Goal: Task Accomplishment & Management: Complete application form

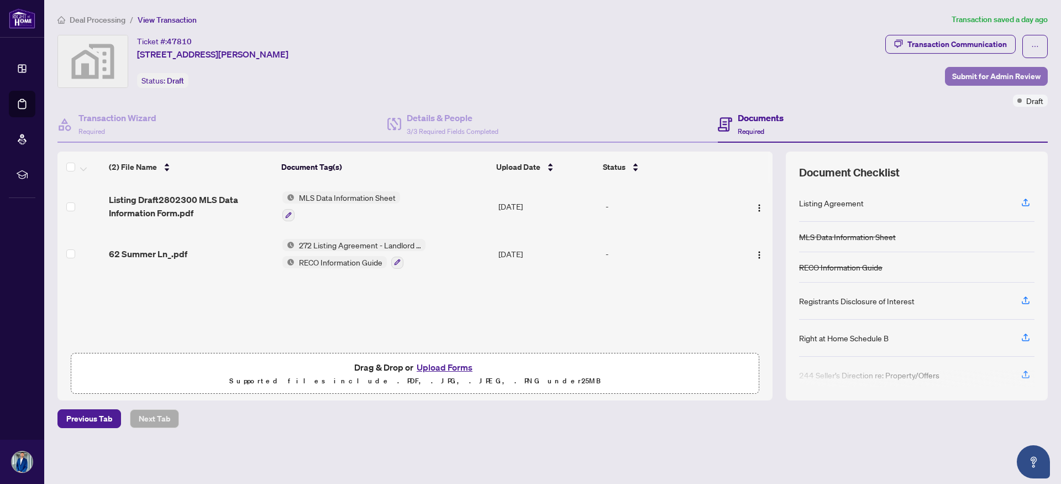
click at [991, 82] on span "Submit for Admin Review" at bounding box center [996, 76] width 88 height 18
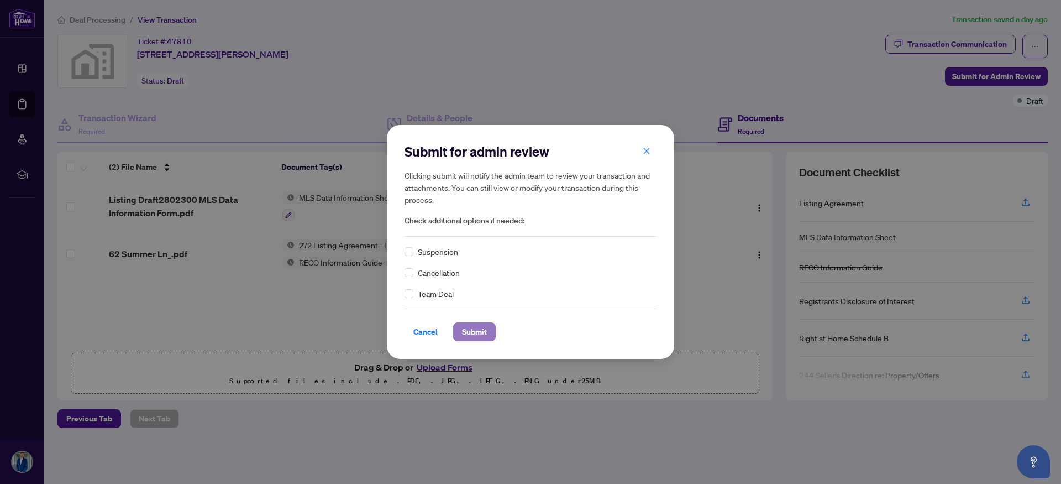
click at [466, 327] on span "Submit" at bounding box center [474, 332] width 25 height 18
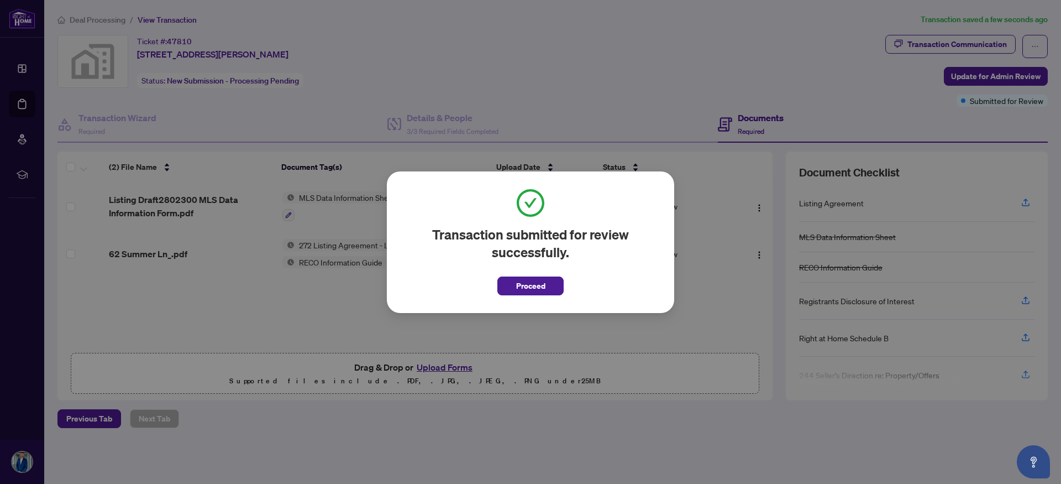
click at [528, 287] on span "Proceed" at bounding box center [530, 286] width 29 height 18
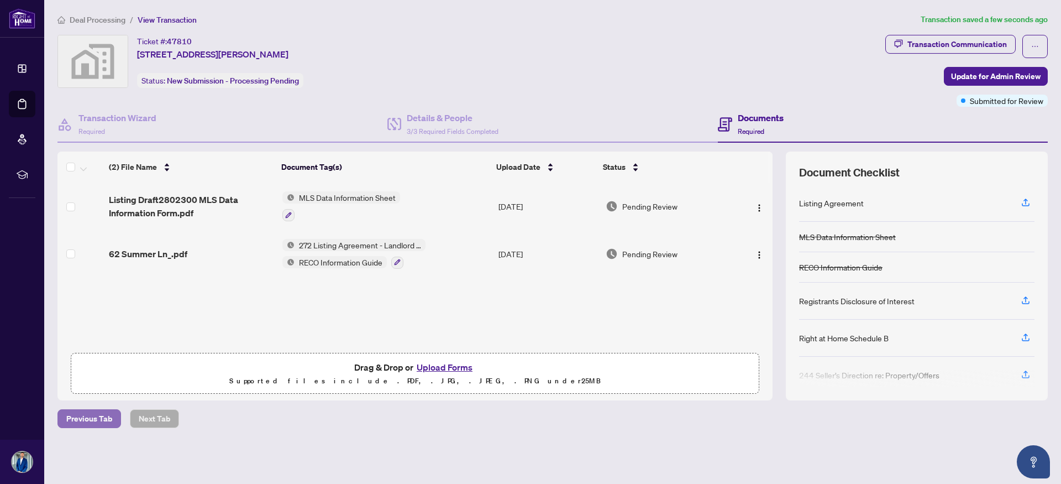
click at [77, 418] on span "Previous Tab" at bounding box center [89, 418] width 46 height 18
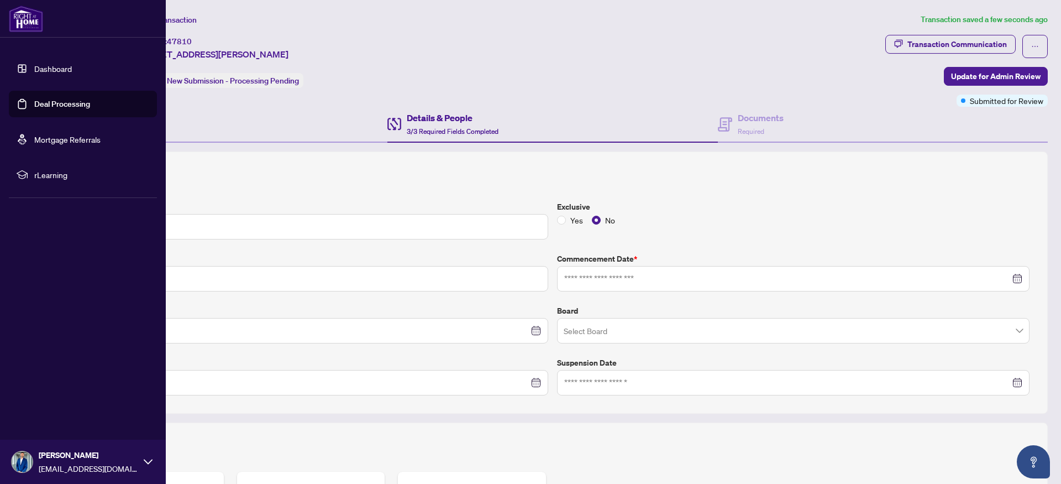
type input "**********"
click at [67, 102] on link "Deal Processing" at bounding box center [62, 104] width 56 height 10
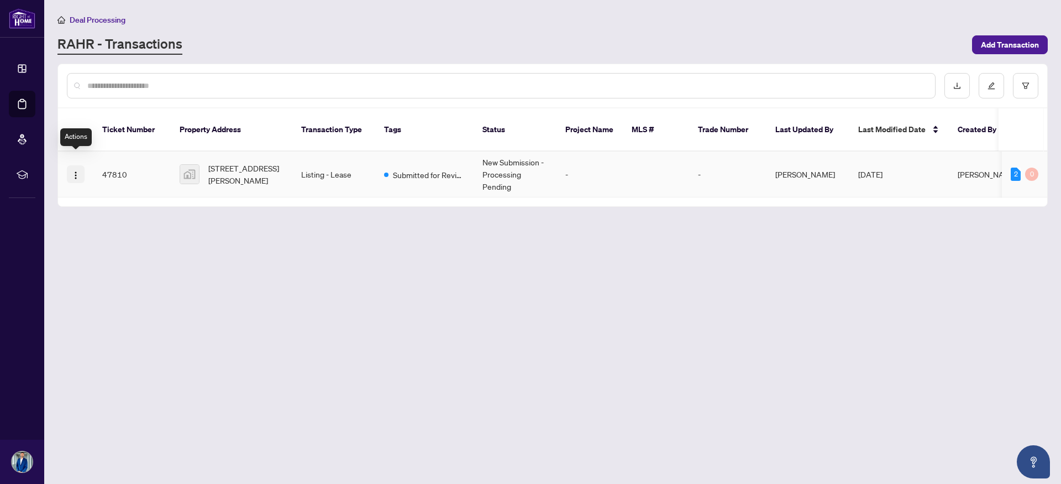
click at [76, 171] on img "button" at bounding box center [75, 175] width 9 height 9
click at [258, 233] on main "Deal Processing [PERSON_NAME] - Transactions Add Transaction Ticket Number Prop…" at bounding box center [552, 242] width 1017 height 484
click at [216, 162] on span "[STREET_ADDRESS][PERSON_NAME]" at bounding box center [245, 174] width 75 height 24
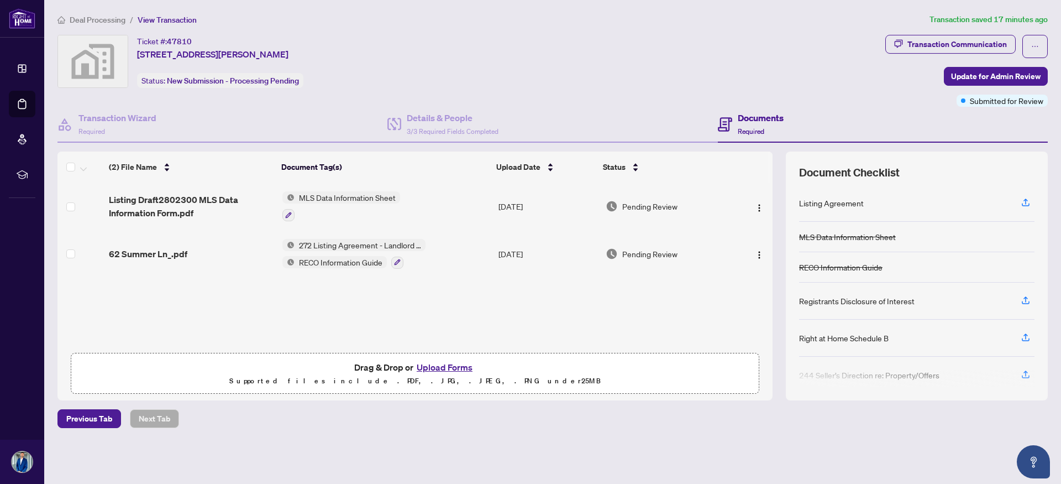
click at [158, 19] on span "View Transaction" at bounding box center [167, 20] width 59 height 10
